Goal: Task Accomplishment & Management: Manage account settings

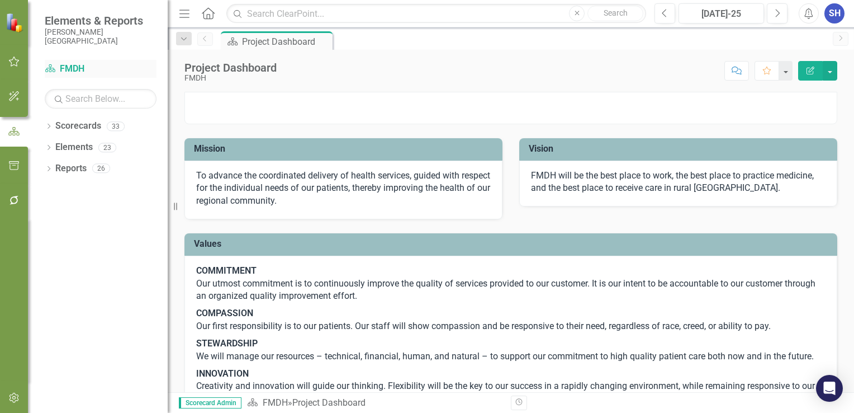
click at [82, 68] on link "Scorecard FMDH" at bounding box center [101, 69] width 112 height 13
click at [186, 41] on icon "Dropdown" at bounding box center [184, 39] width 10 height 8
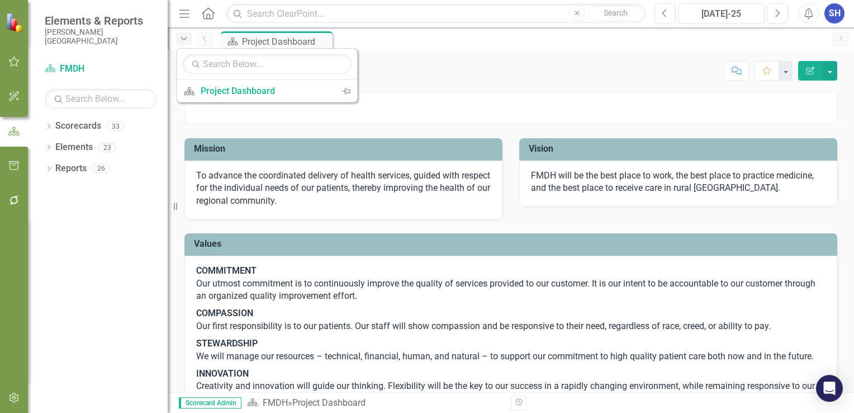
click at [185, 40] on icon "Dropdown" at bounding box center [184, 39] width 10 height 8
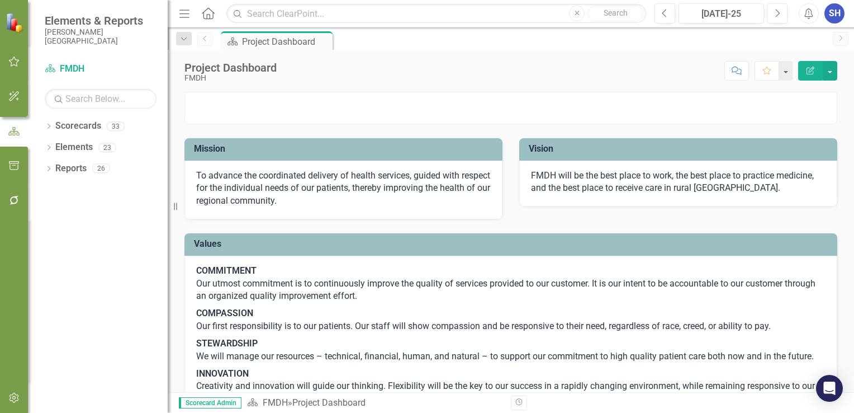
click at [186, 12] on icon "Menu" at bounding box center [184, 13] width 15 height 12
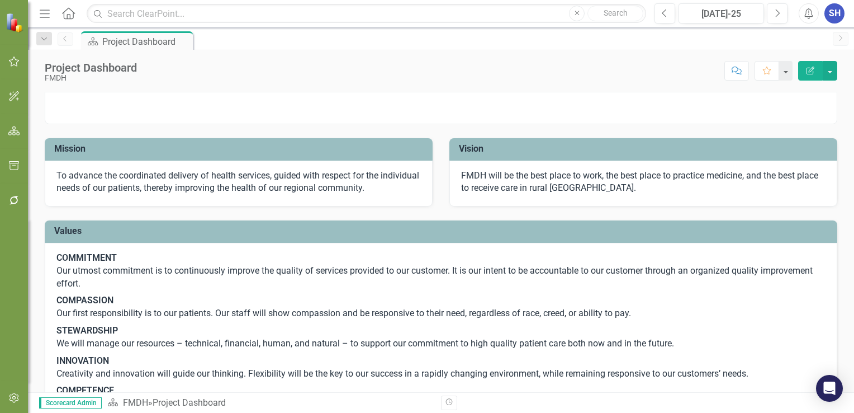
click at [45, 15] on icon "Menu" at bounding box center [44, 13] width 15 height 12
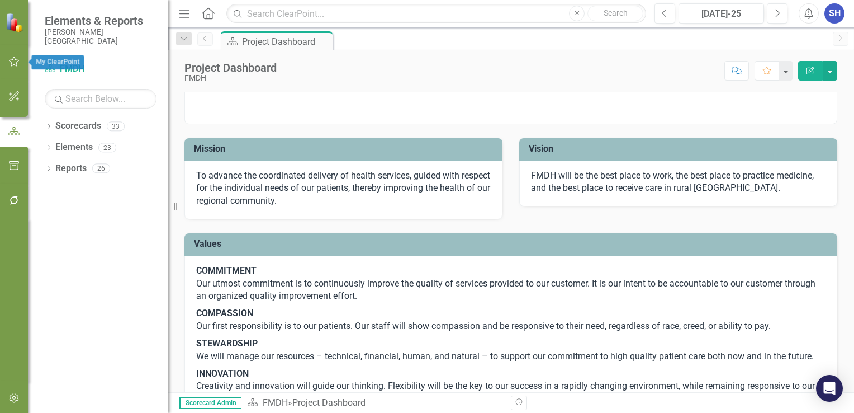
click at [7, 63] on button "button" at bounding box center [14, 61] width 25 height 23
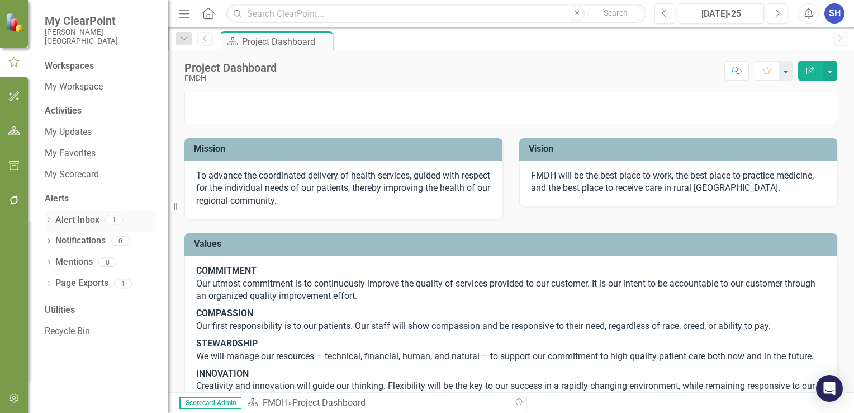
click at [51, 221] on icon "Dropdown" at bounding box center [49, 220] width 8 height 6
click at [48, 218] on icon "Dropdown" at bounding box center [47, 219] width 6 height 8
click at [49, 241] on icon "Dropdown" at bounding box center [49, 242] width 8 height 6
click at [49, 241] on icon at bounding box center [48, 240] width 5 height 3
click at [51, 283] on icon "Dropdown" at bounding box center [49, 284] width 8 height 6
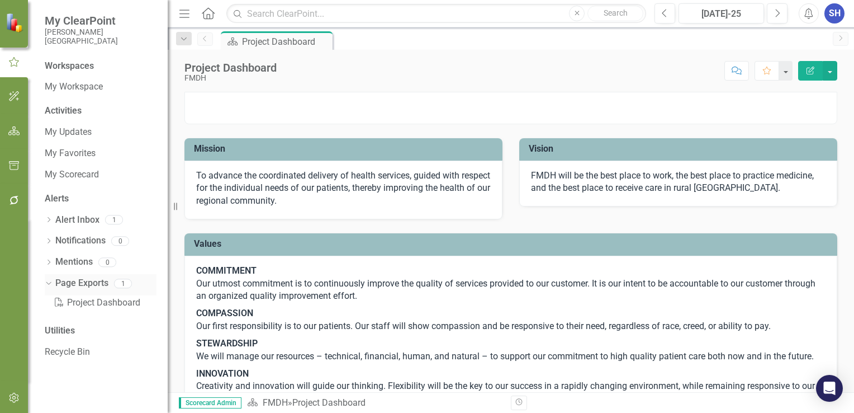
click at [50, 283] on icon "Dropdown" at bounding box center [47, 282] width 6 height 8
click at [10, 133] on icon "button" at bounding box center [14, 130] width 12 height 9
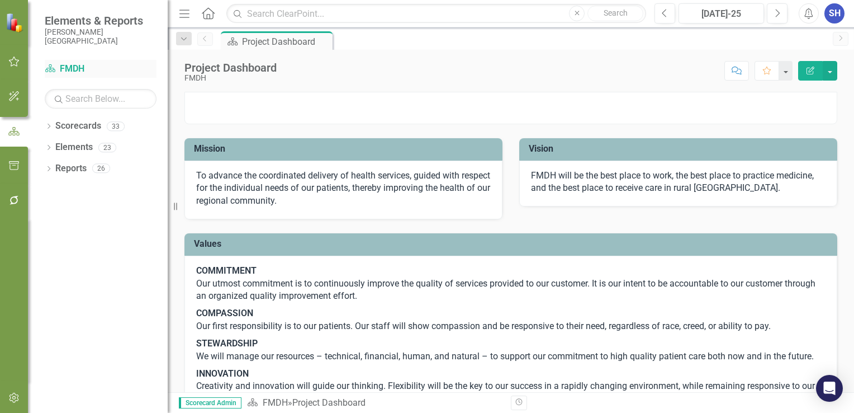
click at [62, 71] on link "Scorecard FMDH" at bounding box center [101, 69] width 112 height 13
click at [69, 63] on link "Scorecard FMDH" at bounding box center [101, 69] width 112 height 13
click at [106, 25] on span "Elements & Reports" at bounding box center [101, 20] width 112 height 13
click at [208, 12] on icon "Home" at bounding box center [208, 13] width 15 height 12
click at [183, 39] on icon "Dropdown" at bounding box center [184, 39] width 10 height 8
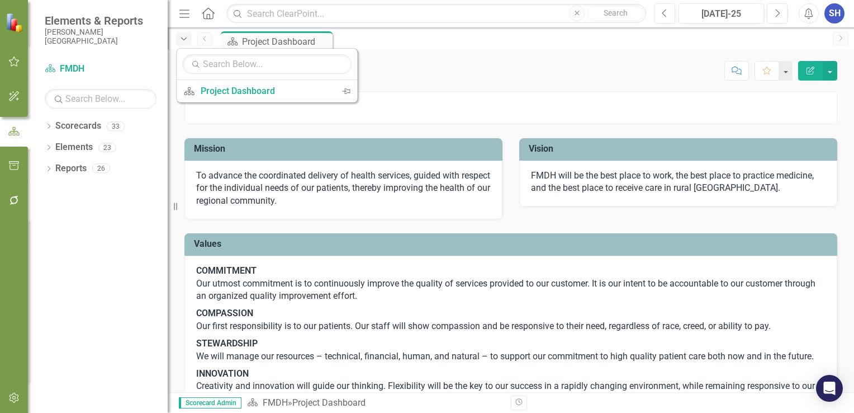
click at [181, 37] on icon "Dropdown" at bounding box center [184, 39] width 10 height 8
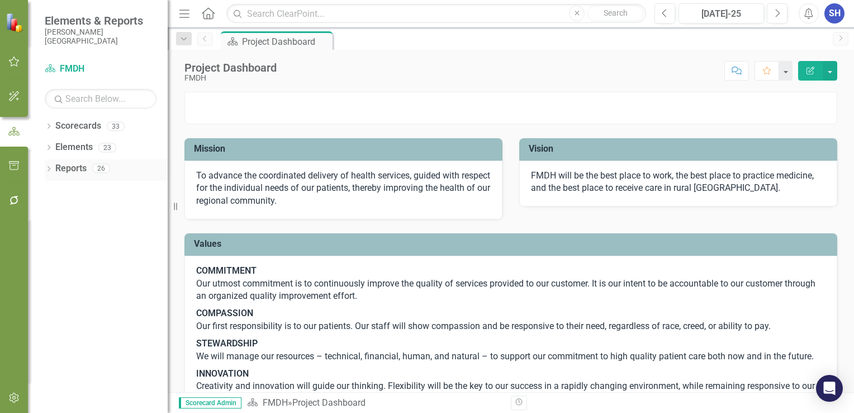
click at [47, 170] on icon "Dropdown" at bounding box center [49, 170] width 8 height 6
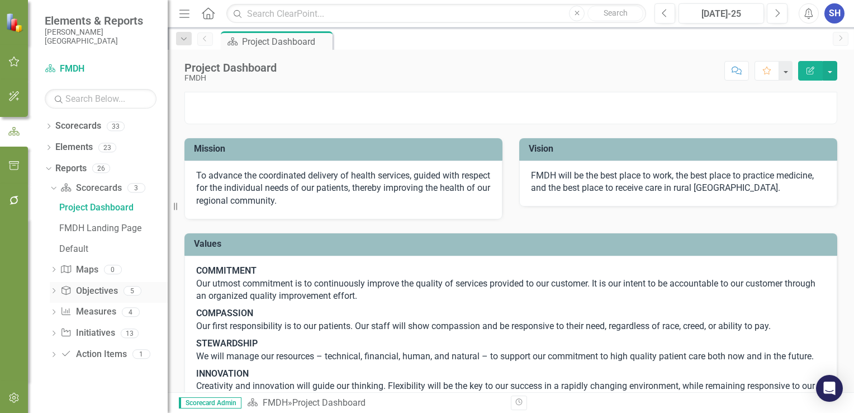
click at [53, 289] on icon "Dropdown" at bounding box center [54, 291] width 8 height 6
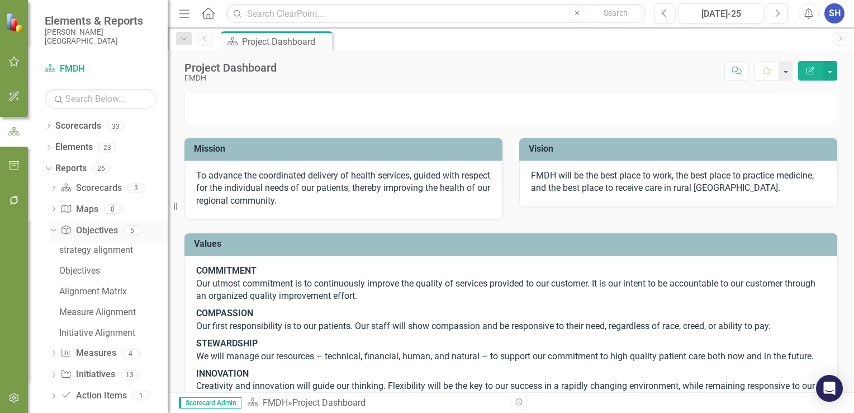
click at [53, 231] on icon "Dropdown" at bounding box center [52, 230] width 6 height 8
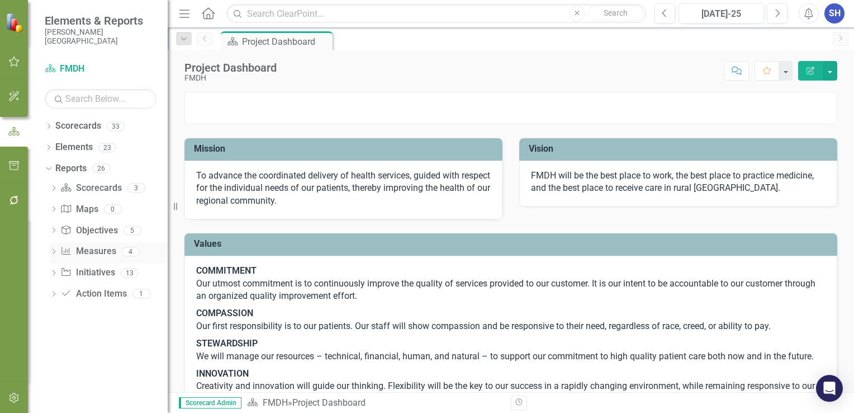
click at [50, 253] on icon "Dropdown" at bounding box center [54, 252] width 8 height 6
click at [50, 252] on icon "Dropdown" at bounding box center [52, 251] width 6 height 8
click at [53, 273] on icon "Dropdown" at bounding box center [54, 274] width 8 height 6
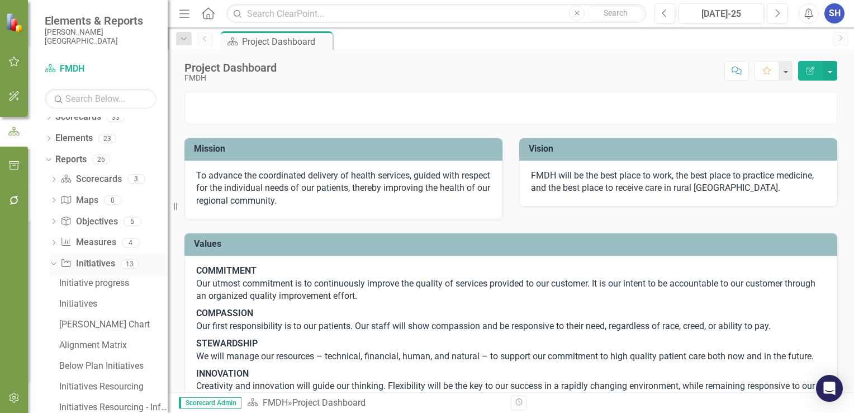
scroll to position [9, 0]
click at [53, 265] on icon "Dropdown" at bounding box center [52, 263] width 6 height 8
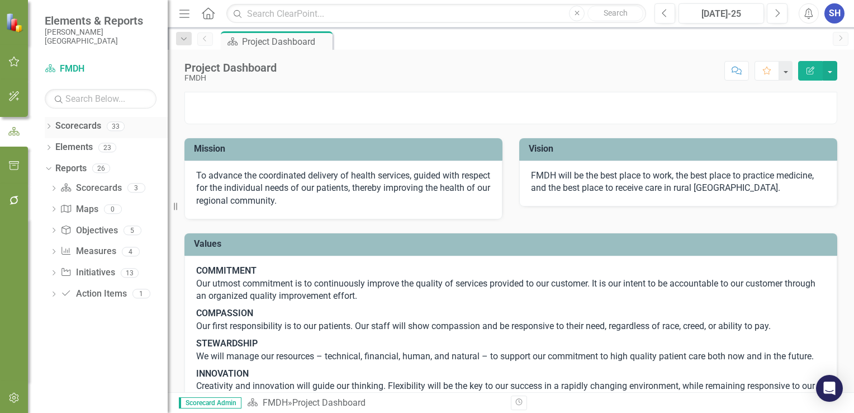
click at [45, 125] on icon "Dropdown" at bounding box center [49, 127] width 8 height 6
click at [53, 148] on icon "Dropdown" at bounding box center [54, 147] width 8 height 7
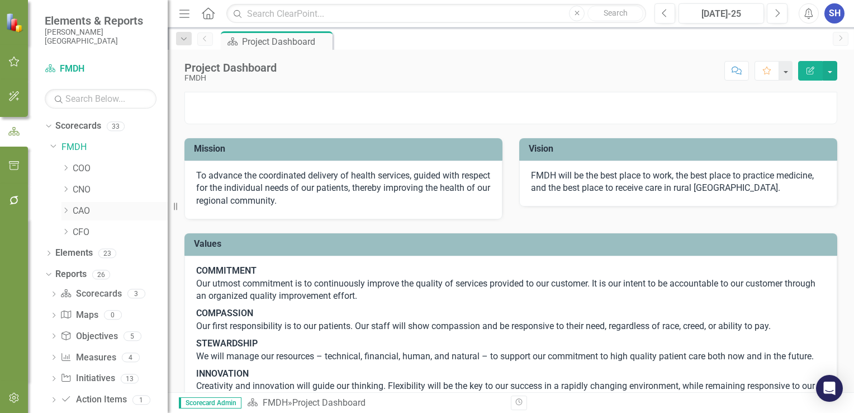
click at [70, 211] on div "Dropdown" at bounding box center [66, 211] width 11 height 10
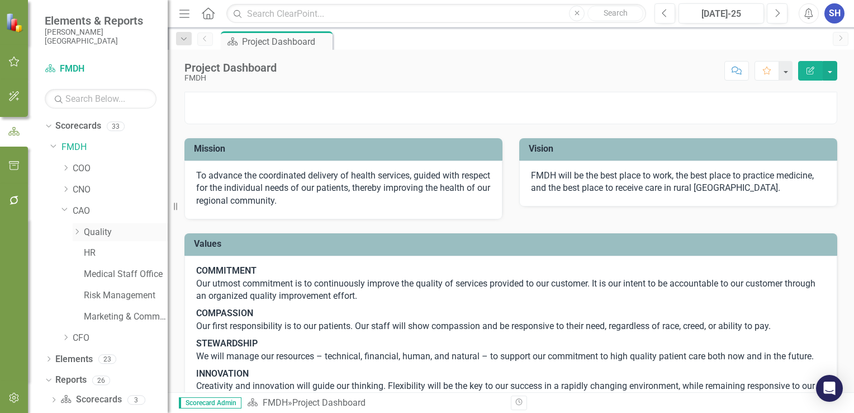
click at [78, 232] on icon "Dropdown" at bounding box center [77, 231] width 8 height 7
click at [78, 232] on icon "Dropdown" at bounding box center [76, 230] width 7 height 8
click at [95, 253] on link "HR" at bounding box center [126, 253] width 84 height 13
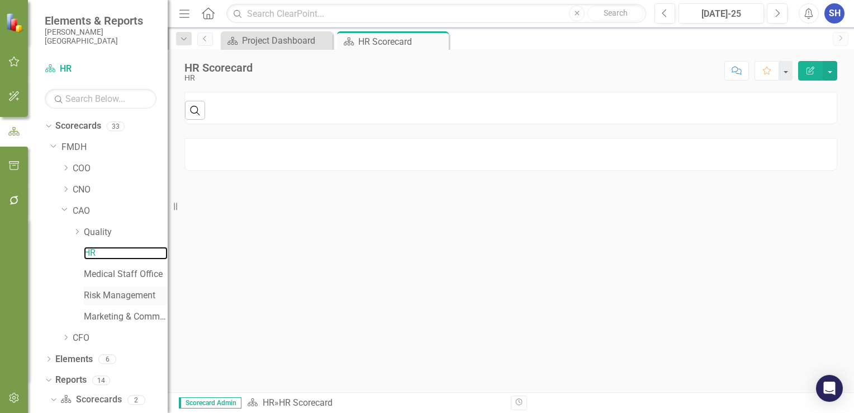
scroll to position [15, 0]
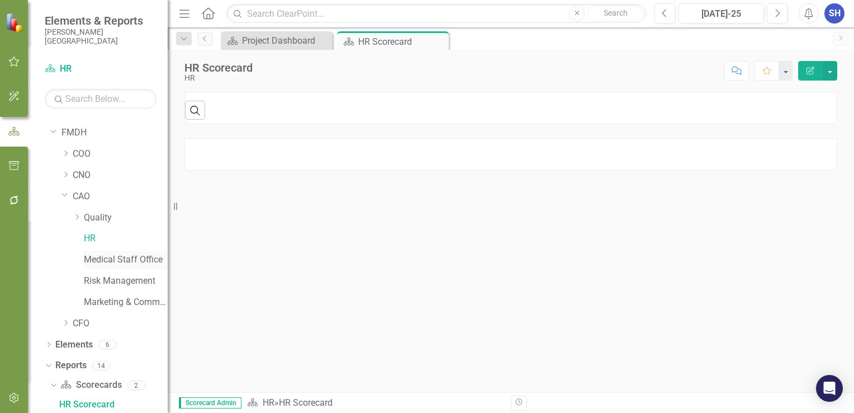
click at [111, 257] on link "Medical Staff Office" at bounding box center [126, 259] width 84 height 13
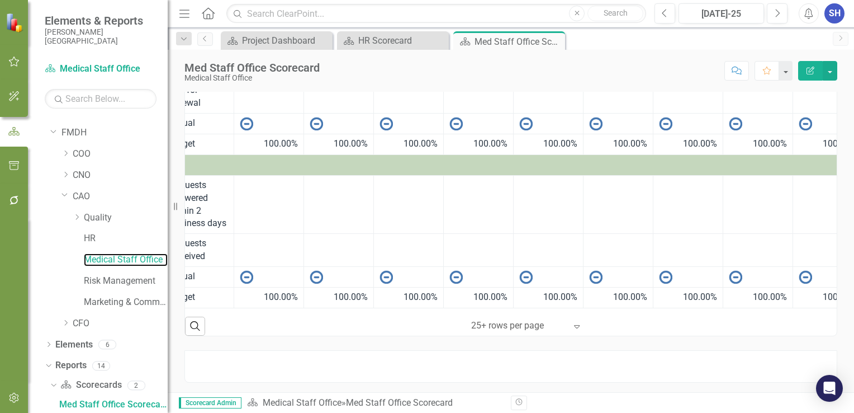
scroll to position [285, 0]
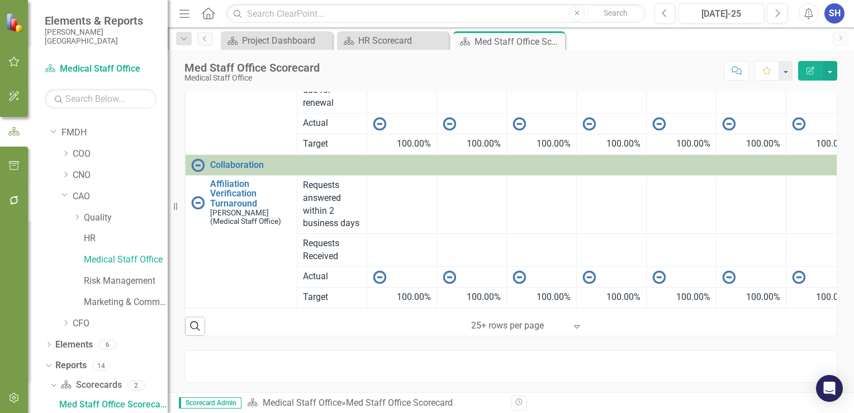
click at [807, 72] on icon "Edit Report" at bounding box center [811, 71] width 10 height 8
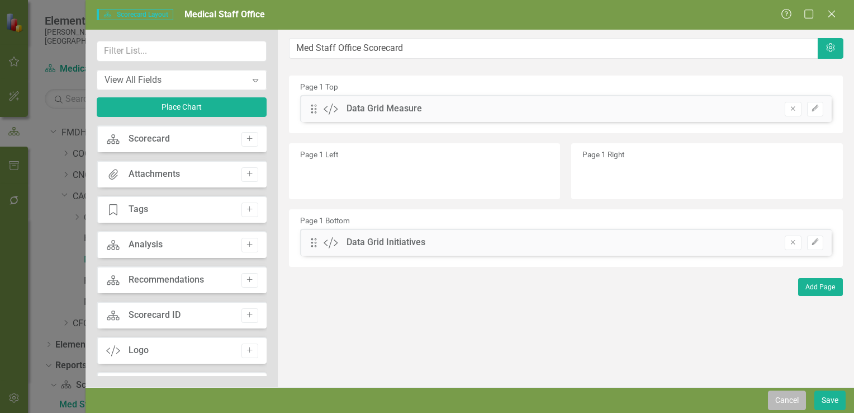
click at [780, 401] on button "Cancel" at bounding box center [787, 400] width 38 height 20
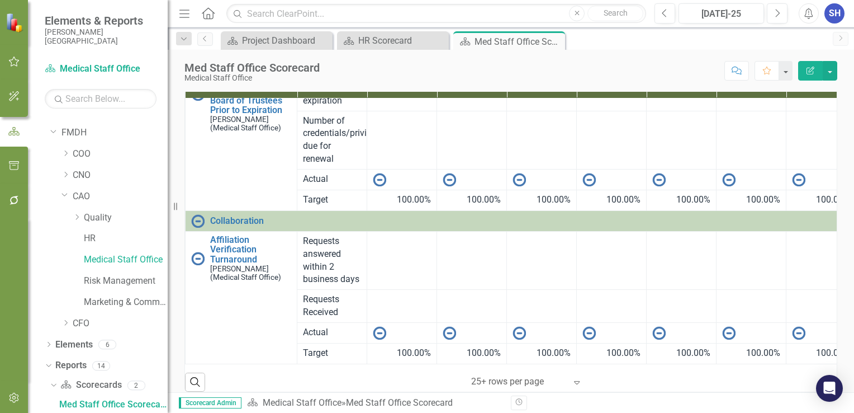
click at [380, 326] on img at bounding box center [379, 332] width 13 height 13
click at [405, 326] on div at bounding box center [402, 332] width 58 height 13
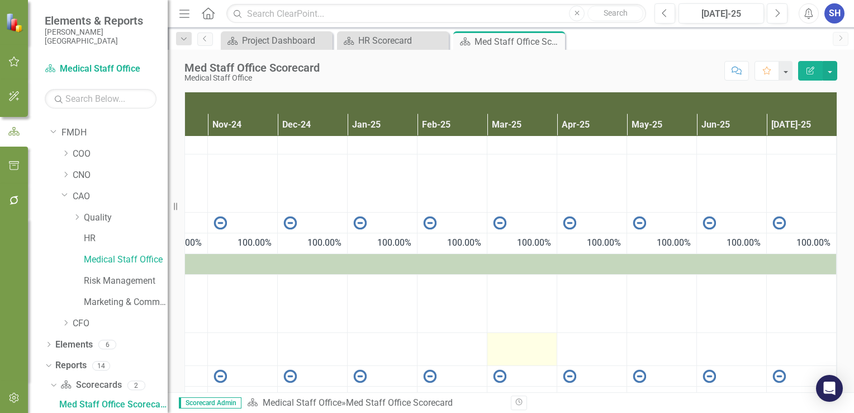
scroll to position [285, 385]
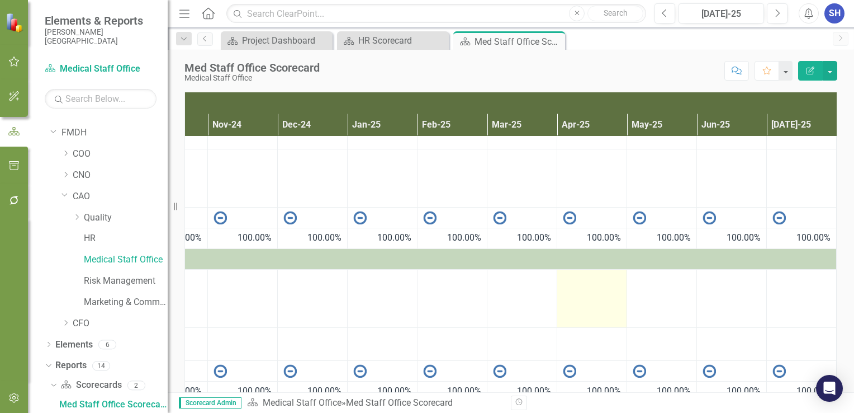
drag, startPoint x: 403, startPoint y: 294, endPoint x: 572, endPoint y: 300, distance: 169.5
click at [572, 300] on tr "Affiliation Verification Turnaround [PERSON_NAME] (Medical Staff Office) Edit E…" at bounding box center [327, 298] width 1020 height 58
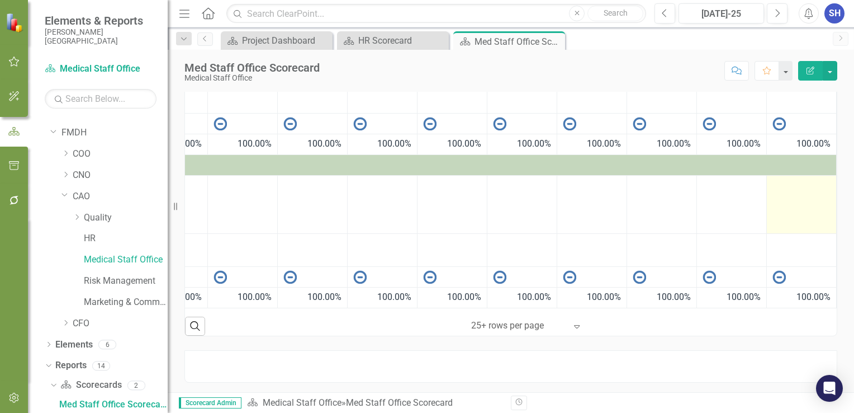
click at [785, 211] on td at bounding box center [802, 204] width 70 height 58
click at [783, 201] on td at bounding box center [802, 204] width 70 height 58
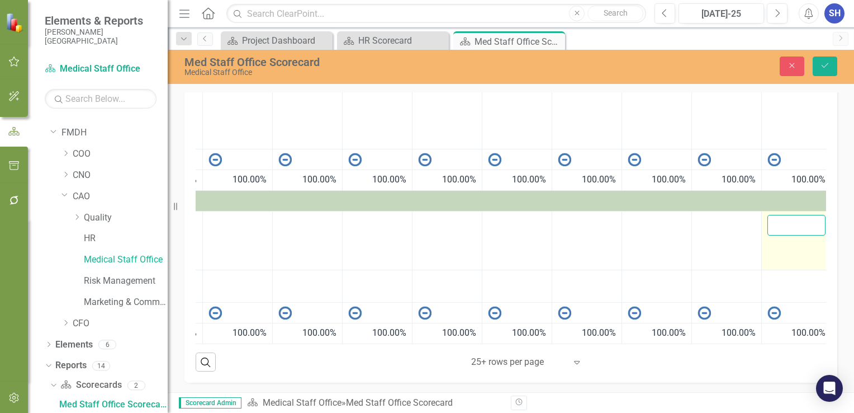
click at [785, 220] on input "number" at bounding box center [796, 225] width 58 height 21
type input "12"
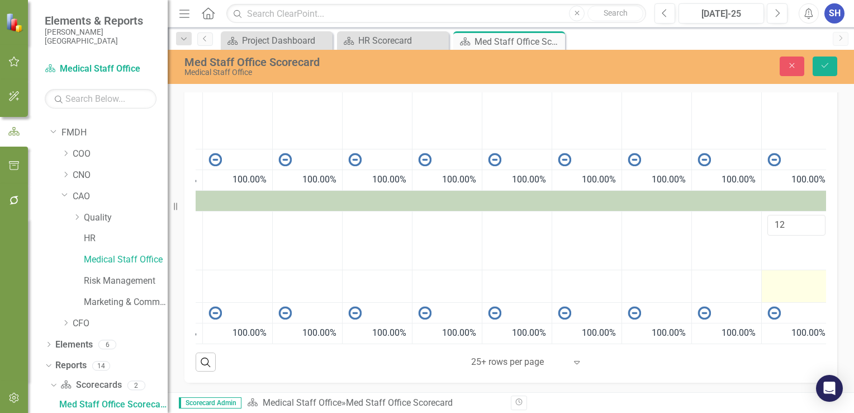
click at [776, 276] on div at bounding box center [796, 279] width 58 height 13
click at [782, 274] on div at bounding box center [796, 279] width 58 height 13
click at [782, 274] on input "number" at bounding box center [796, 283] width 58 height 21
type input "12"
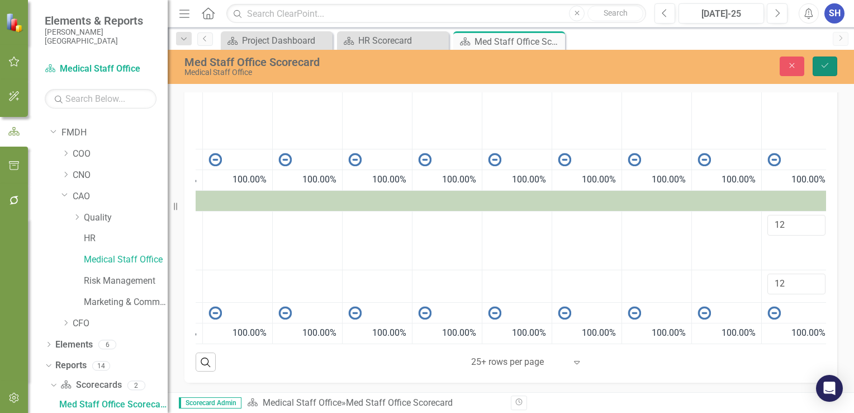
click at [825, 65] on icon "Save" at bounding box center [825, 65] width 10 height 8
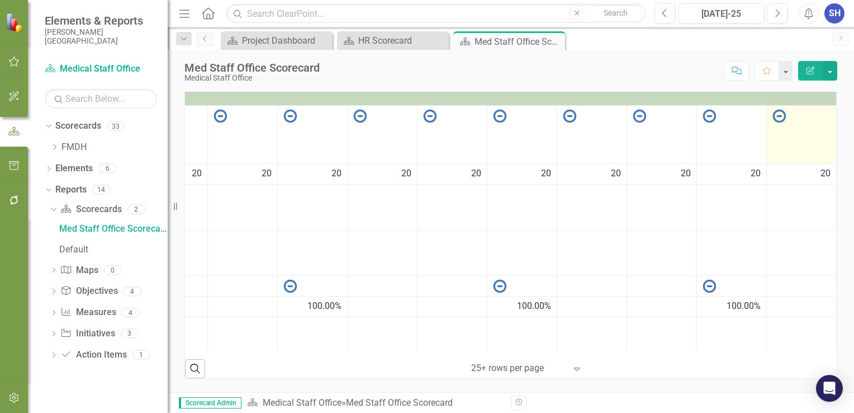
scroll to position [0, 0]
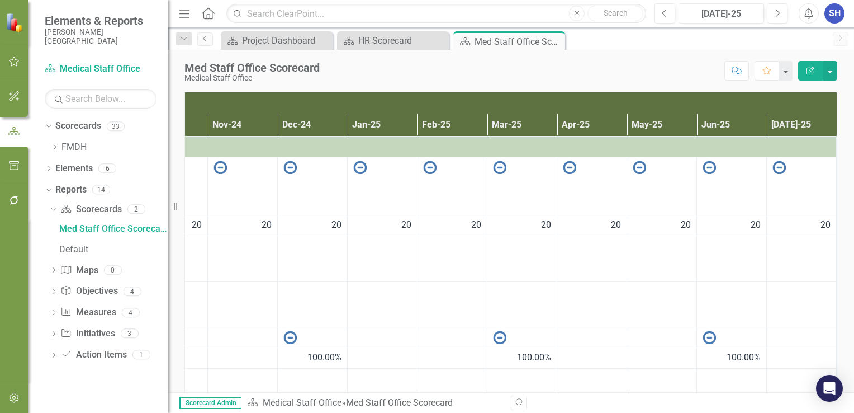
click at [786, 263] on td at bounding box center [802, 259] width 70 height 46
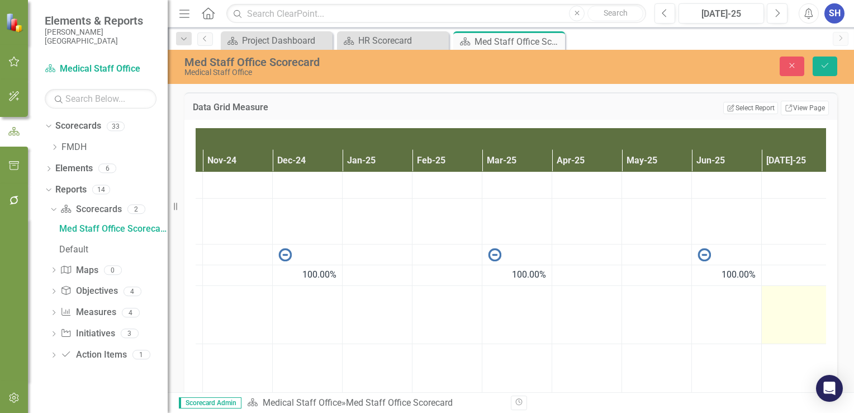
scroll to position [117, 385]
click at [789, 317] on td at bounding box center [797, 316] width 70 height 58
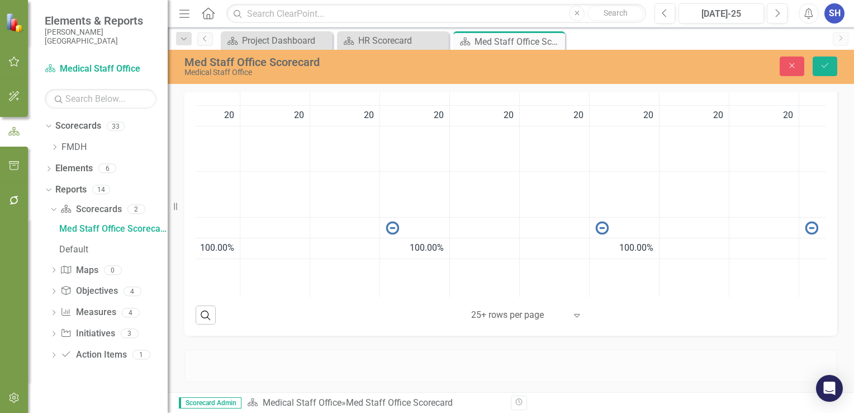
scroll to position [5, 406]
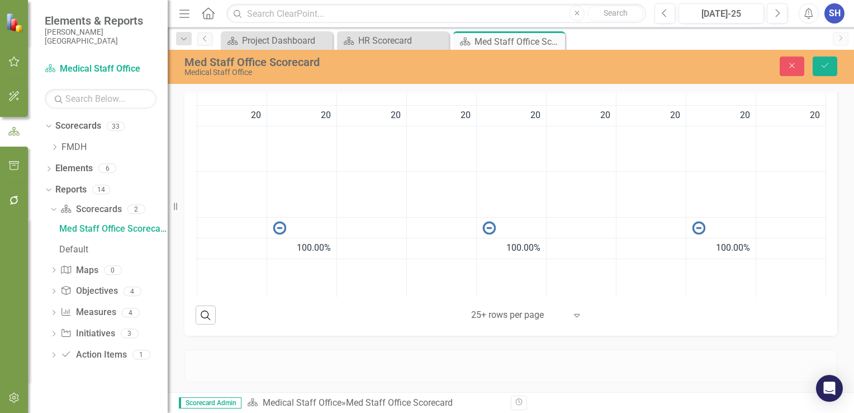
click at [765, 144] on td at bounding box center [791, 149] width 70 height 46
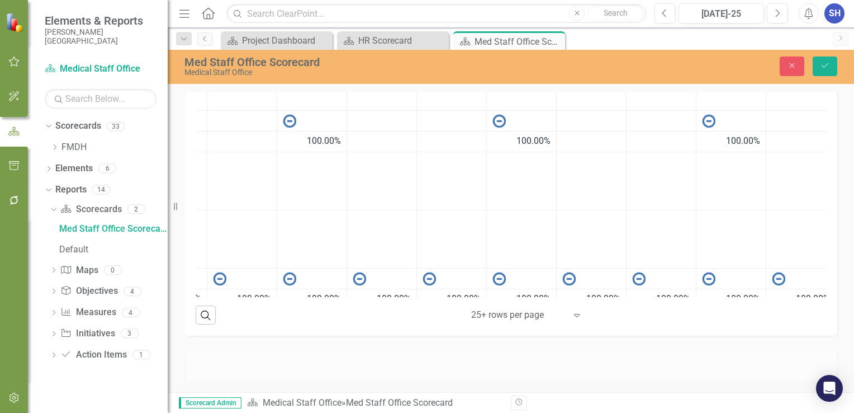
scroll to position [112, 406]
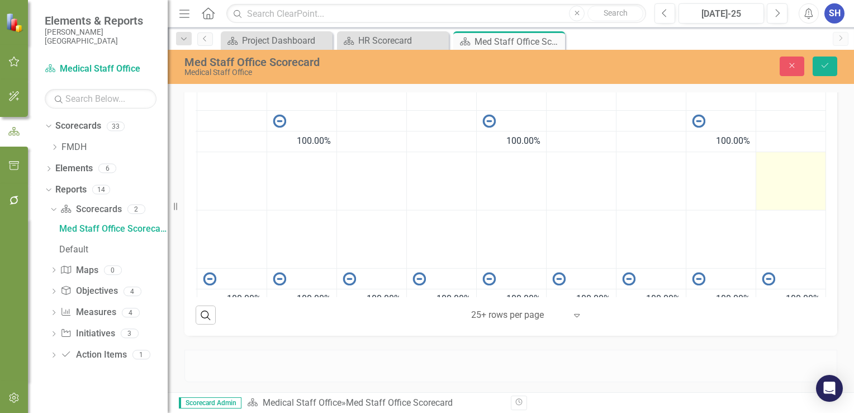
click at [777, 179] on td at bounding box center [791, 180] width 70 height 58
click at [769, 164] on input "number" at bounding box center [791, 165] width 58 height 21
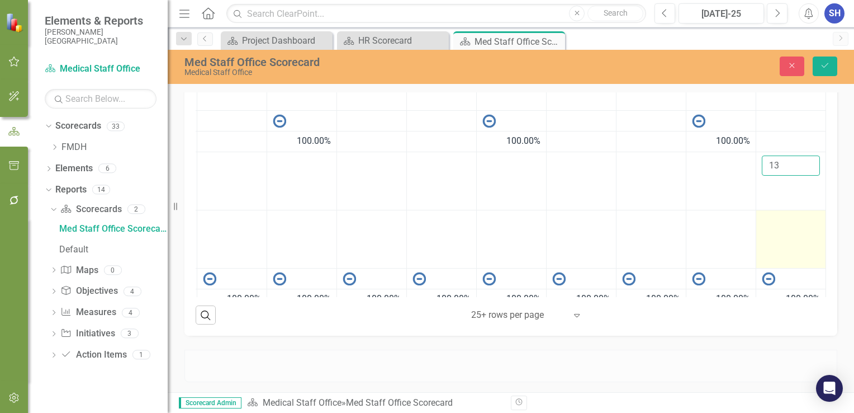
type input "13"
click at [771, 220] on div at bounding box center [791, 220] width 58 height 13
click at [765, 225] on input "number" at bounding box center [791, 224] width 58 height 21
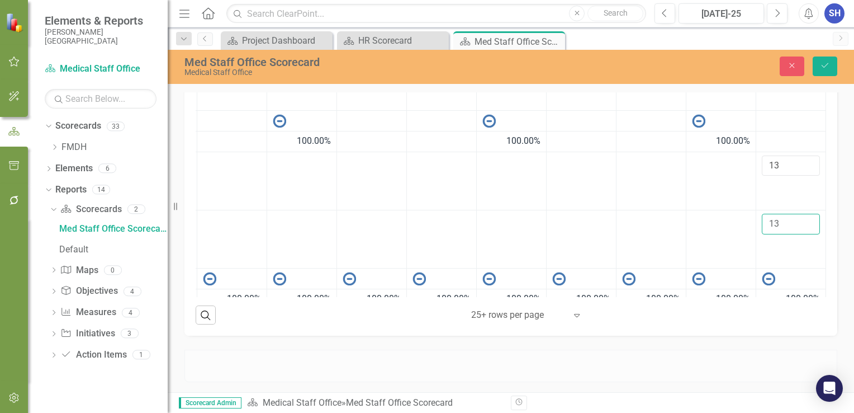
type input "13"
click at [794, 141] on div at bounding box center [791, 141] width 58 height 13
click at [830, 65] on button "Save" at bounding box center [825, 66] width 25 height 20
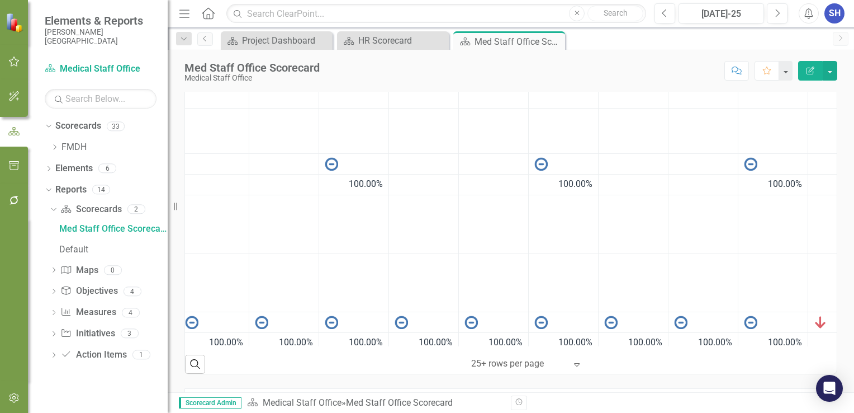
scroll to position [117, 385]
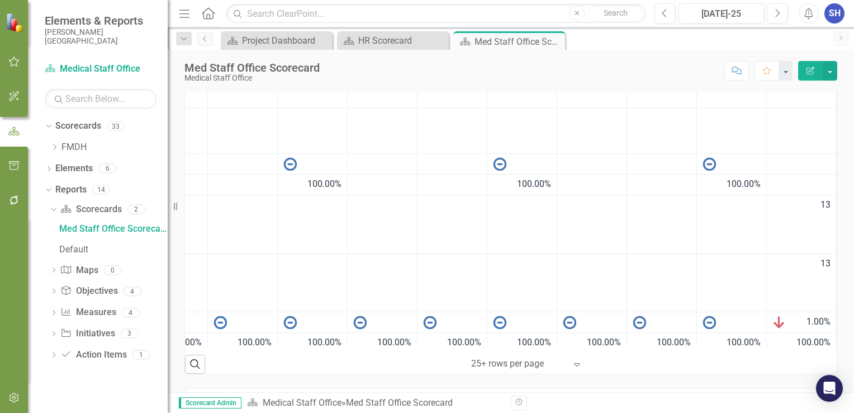
click at [792, 187] on div at bounding box center [802, 184] width 58 height 13
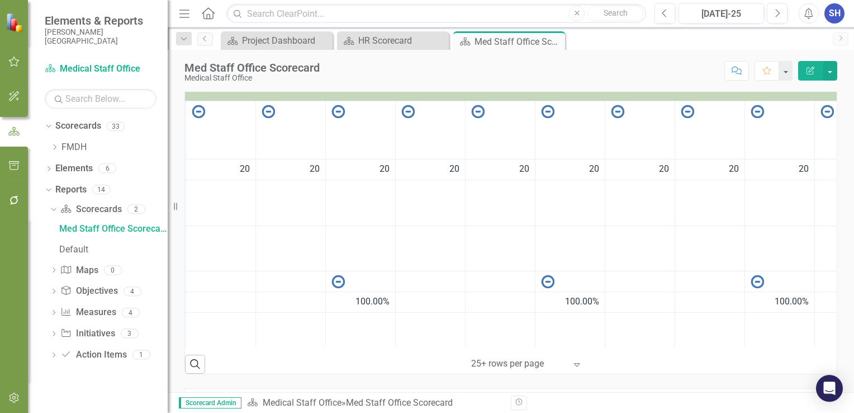
scroll to position [0, 385]
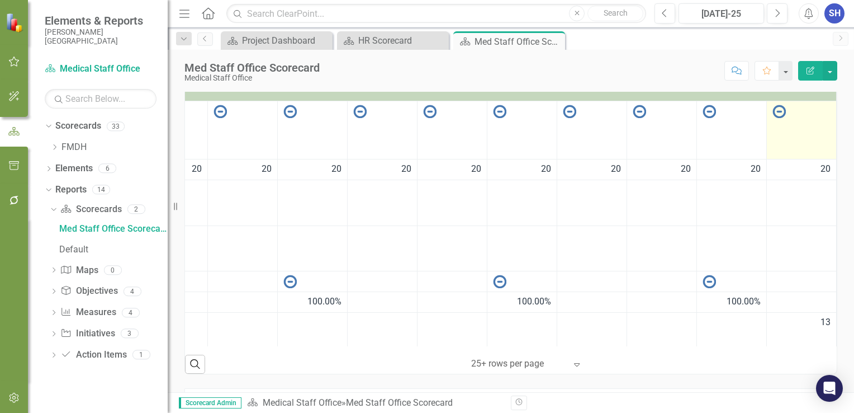
click at [787, 125] on td at bounding box center [802, 130] width 70 height 58
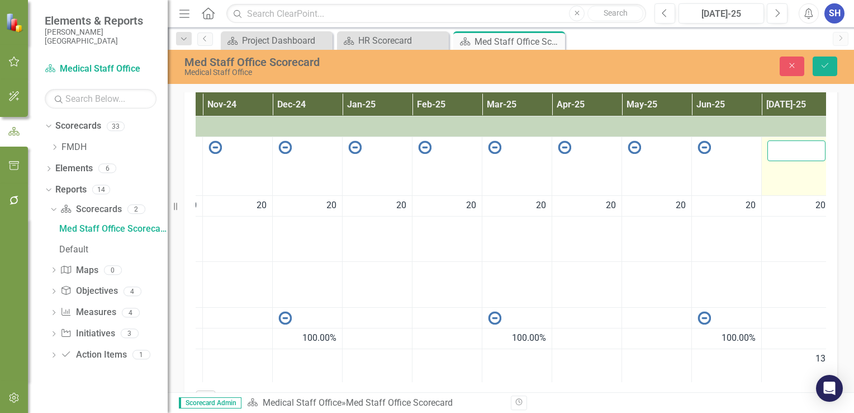
click at [783, 151] on input "number" at bounding box center [796, 150] width 58 height 21
type input "43"
click at [825, 72] on button "Save" at bounding box center [825, 66] width 25 height 20
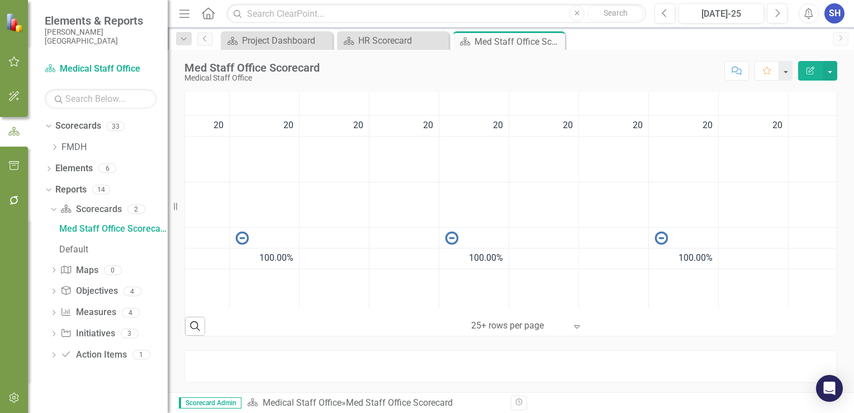
scroll to position [6, 385]
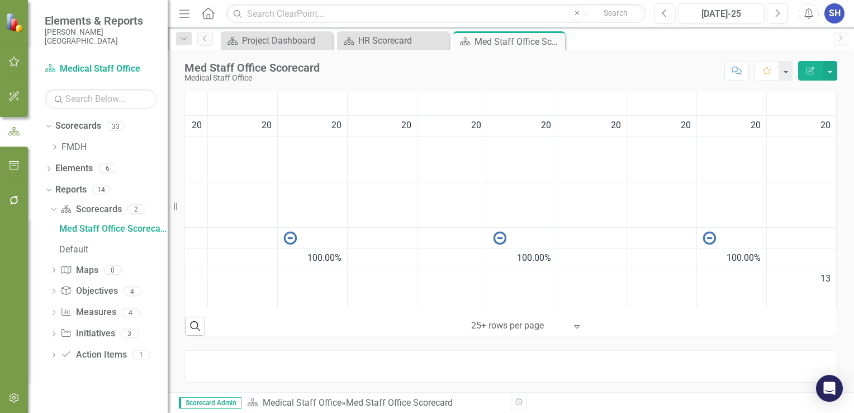
click at [785, 160] on td at bounding box center [802, 159] width 70 height 46
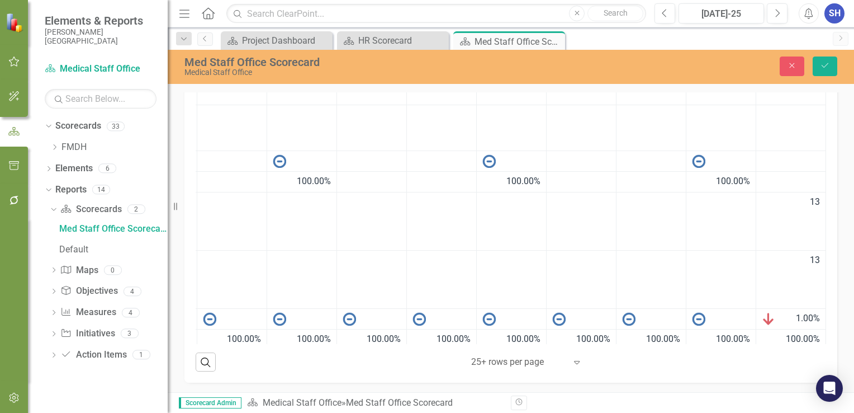
scroll to position [117, 406]
click at [825, 67] on icon "Save" at bounding box center [825, 65] width 10 height 8
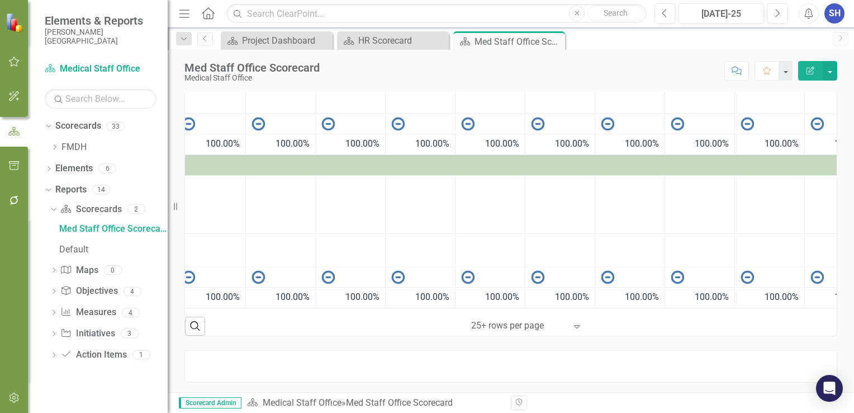
scroll to position [285, 238]
